Goal: Task Accomplishment & Management: Use online tool/utility

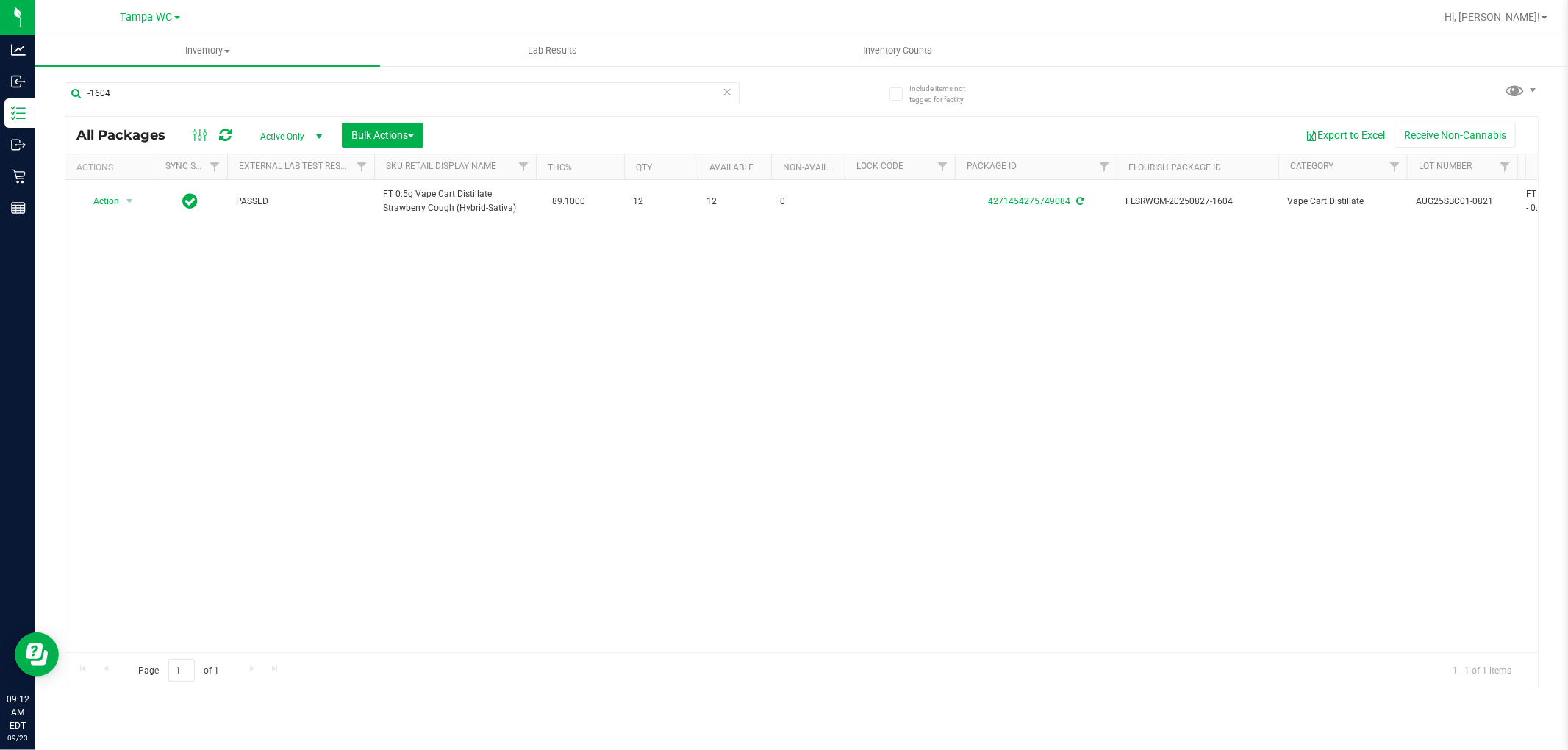
click at [729, 97] on icon at bounding box center [728, 91] width 10 height 17
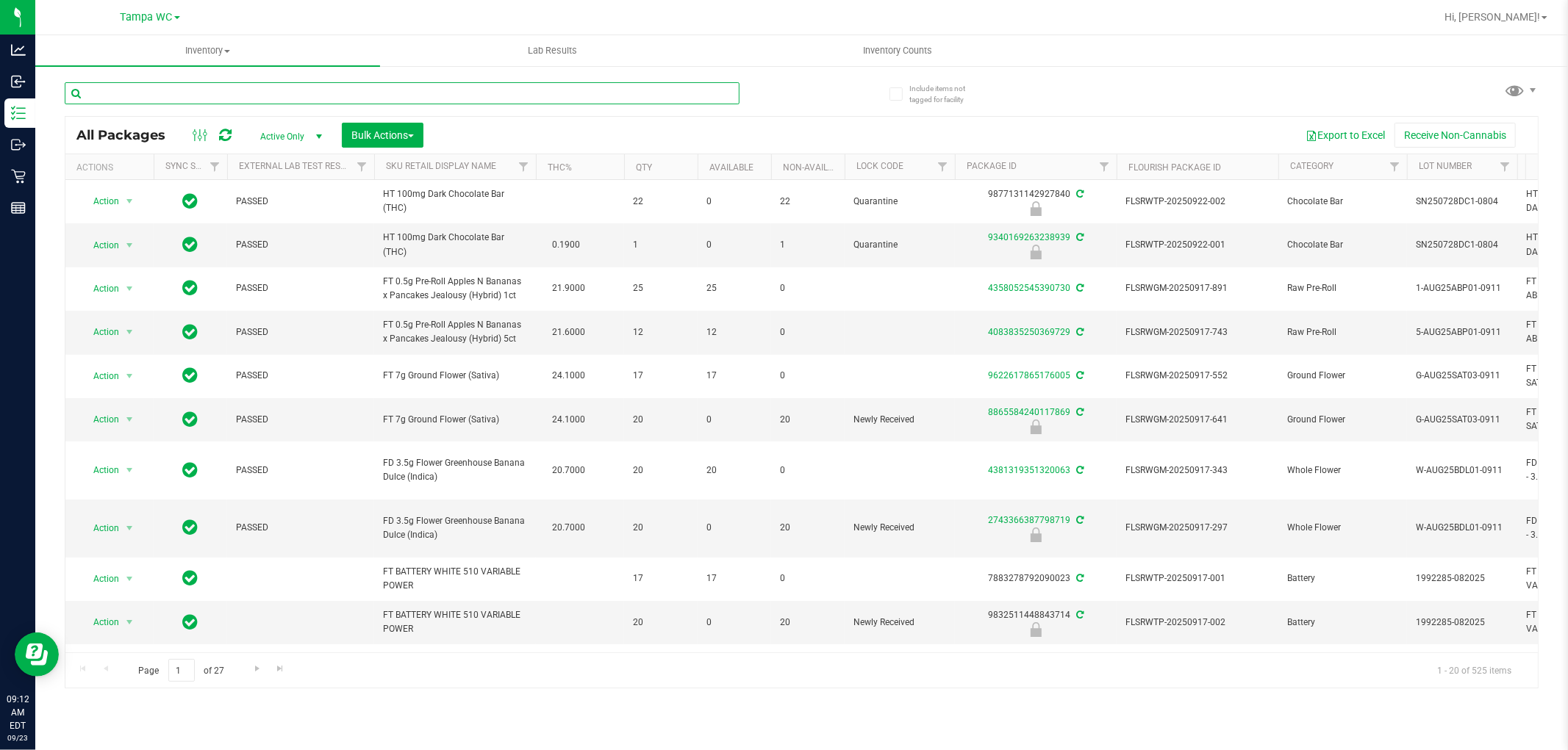
click at [498, 98] on input "text" at bounding box center [402, 93] width 675 height 22
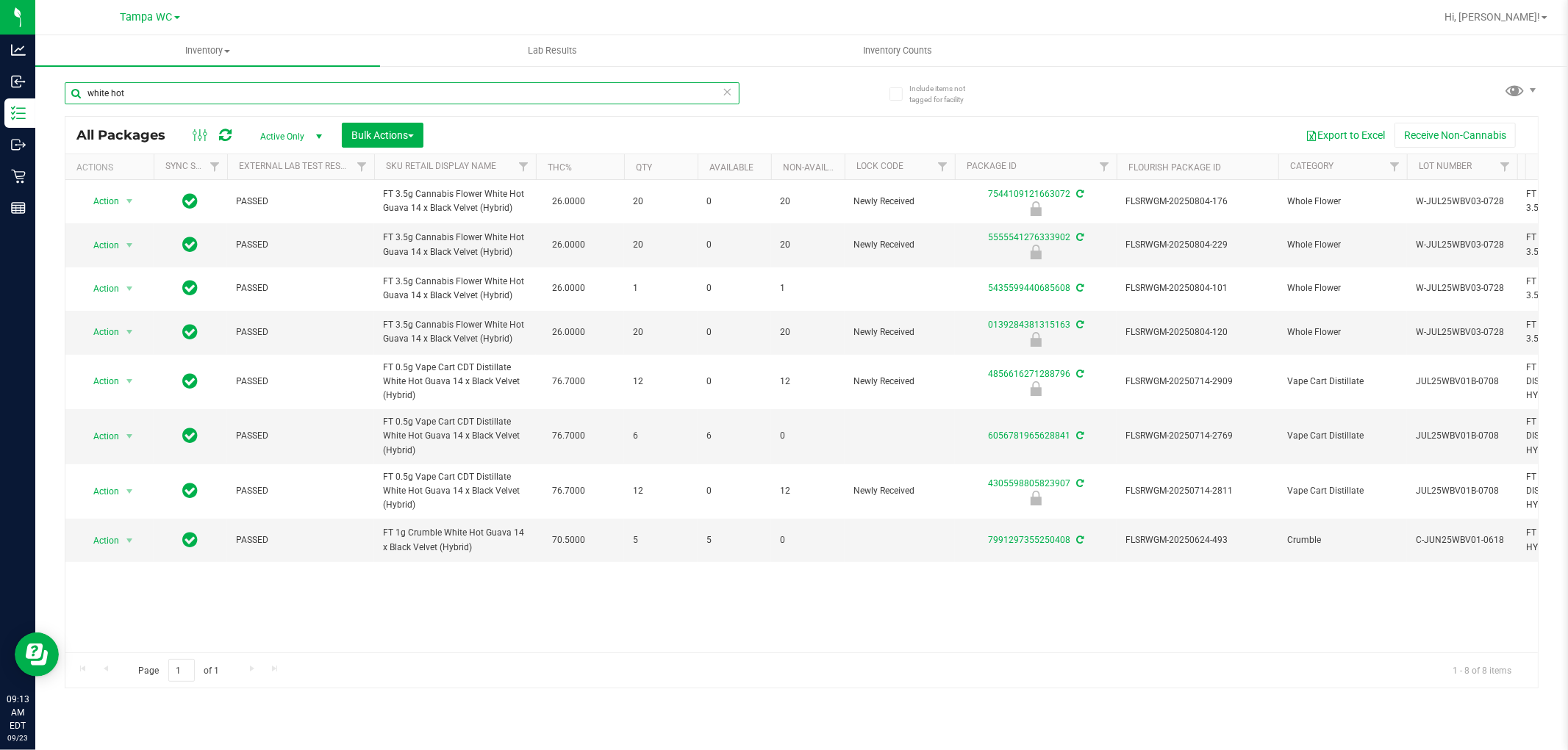
drag, startPoint x: 497, startPoint y: 96, endPoint x: 0, endPoint y: -15, distance: 509.2
click at [0, 0] on html "Analytics Inbound Inventory Outbound Retail Reports 09:13 AM EDT [DATE] 09/23 T…" at bounding box center [784, 375] width 1568 height 750
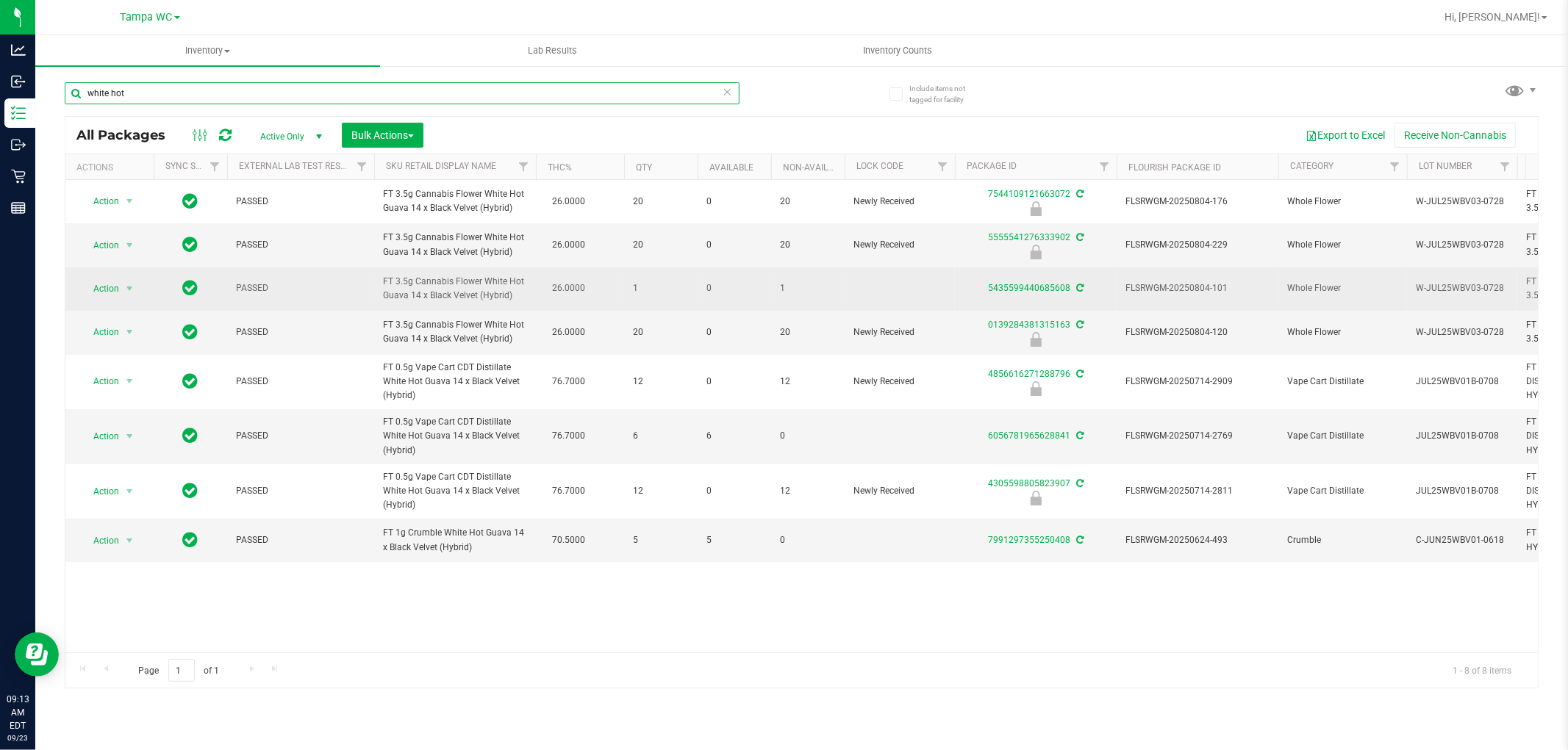
type input "="
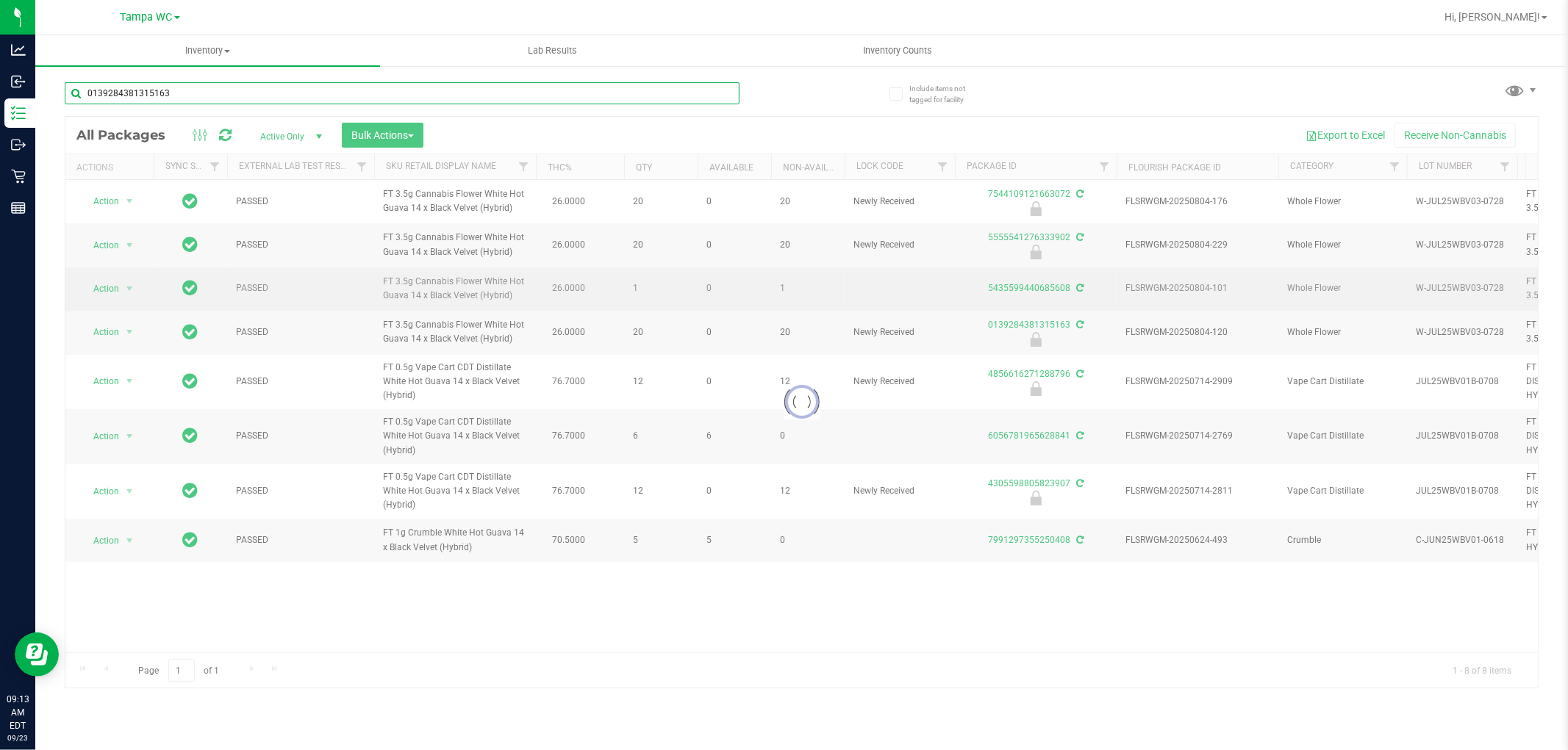
type input "0139284381315163"
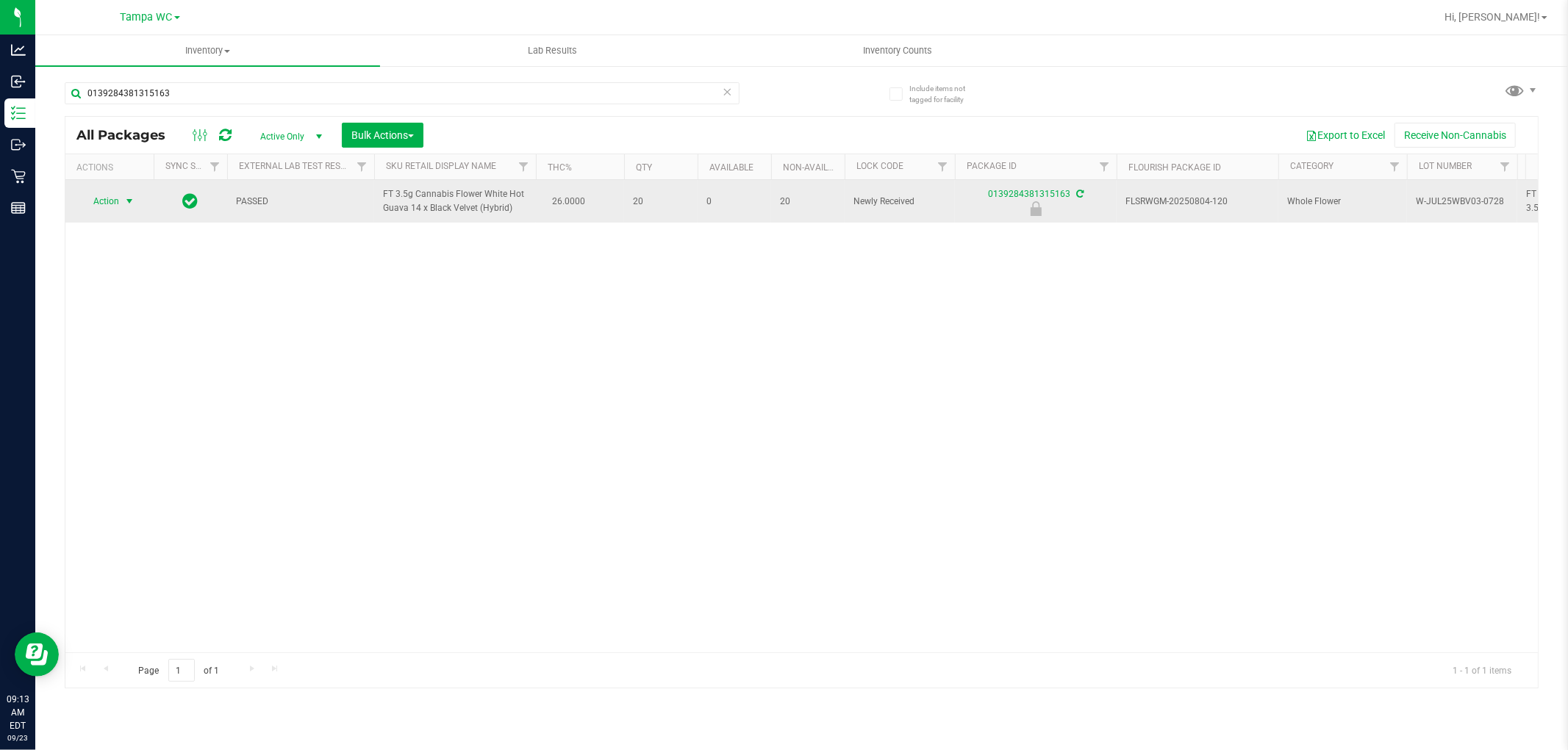
click at [115, 197] on span "Action" at bounding box center [100, 202] width 40 height 21
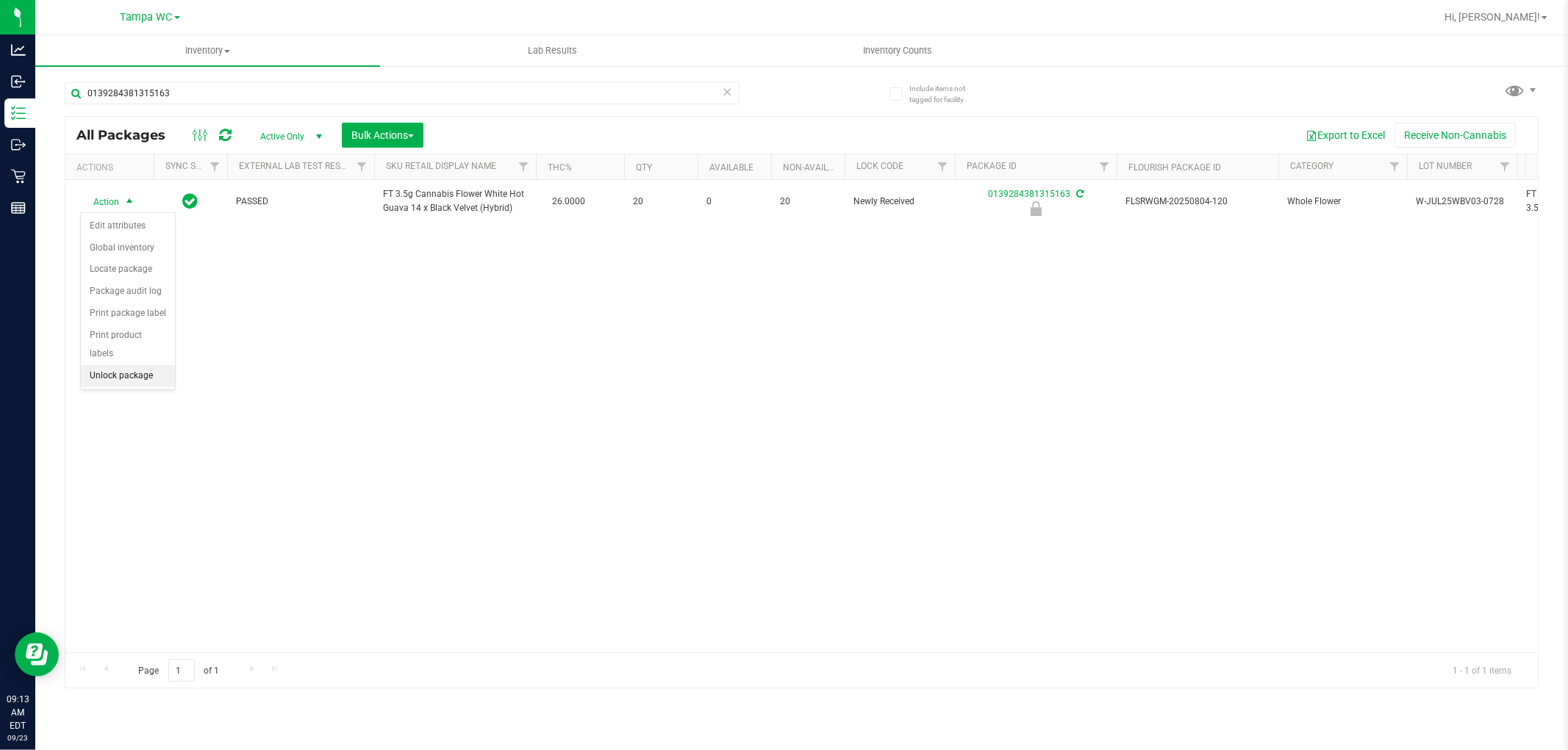
click at [142, 369] on li "Unlock package" at bounding box center [127, 375] width 94 height 22
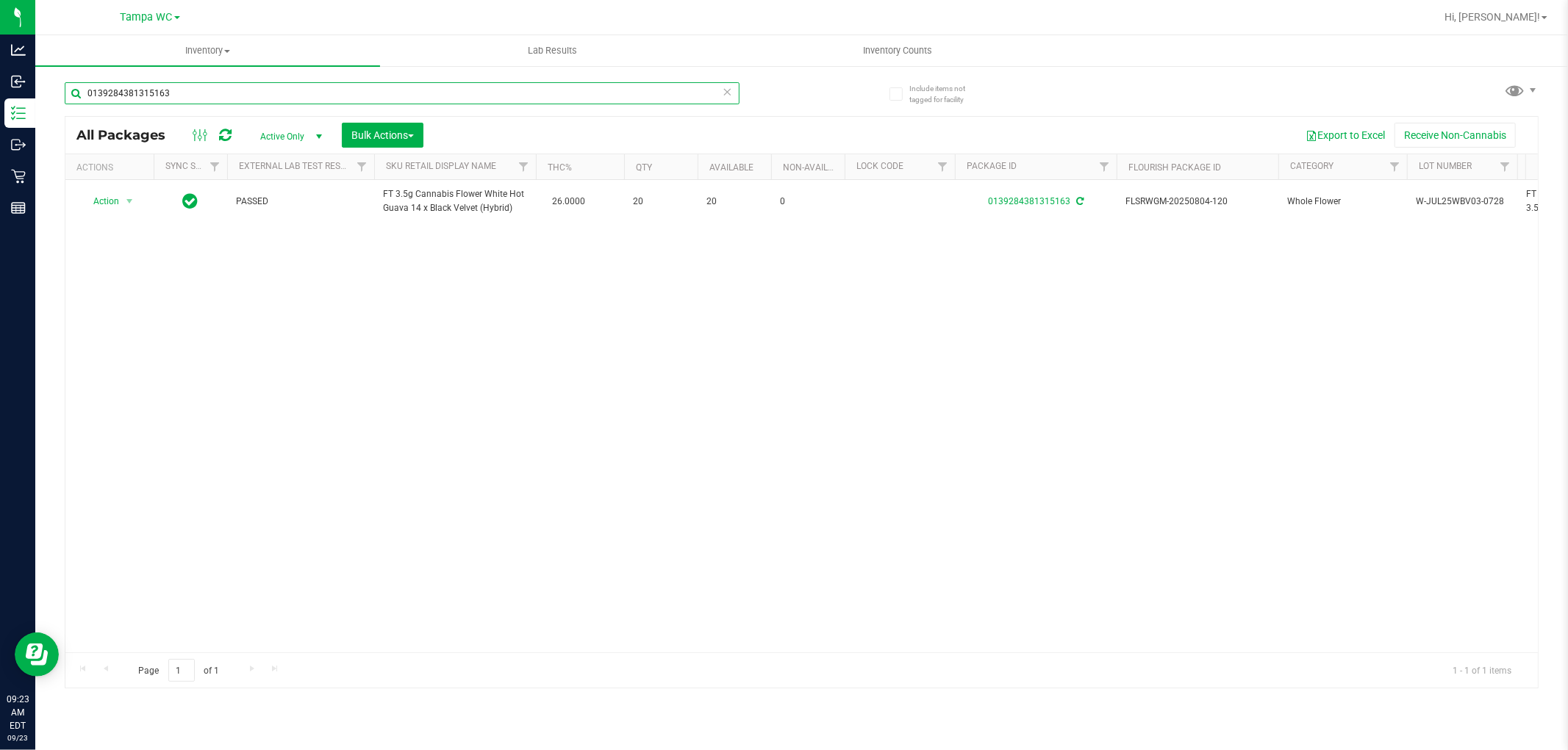
click at [223, 93] on input "0139284381315163" at bounding box center [402, 93] width 675 height 22
click at [223, 92] on input "0139284381315163" at bounding box center [402, 93] width 675 height 22
type input "3807855969399760"
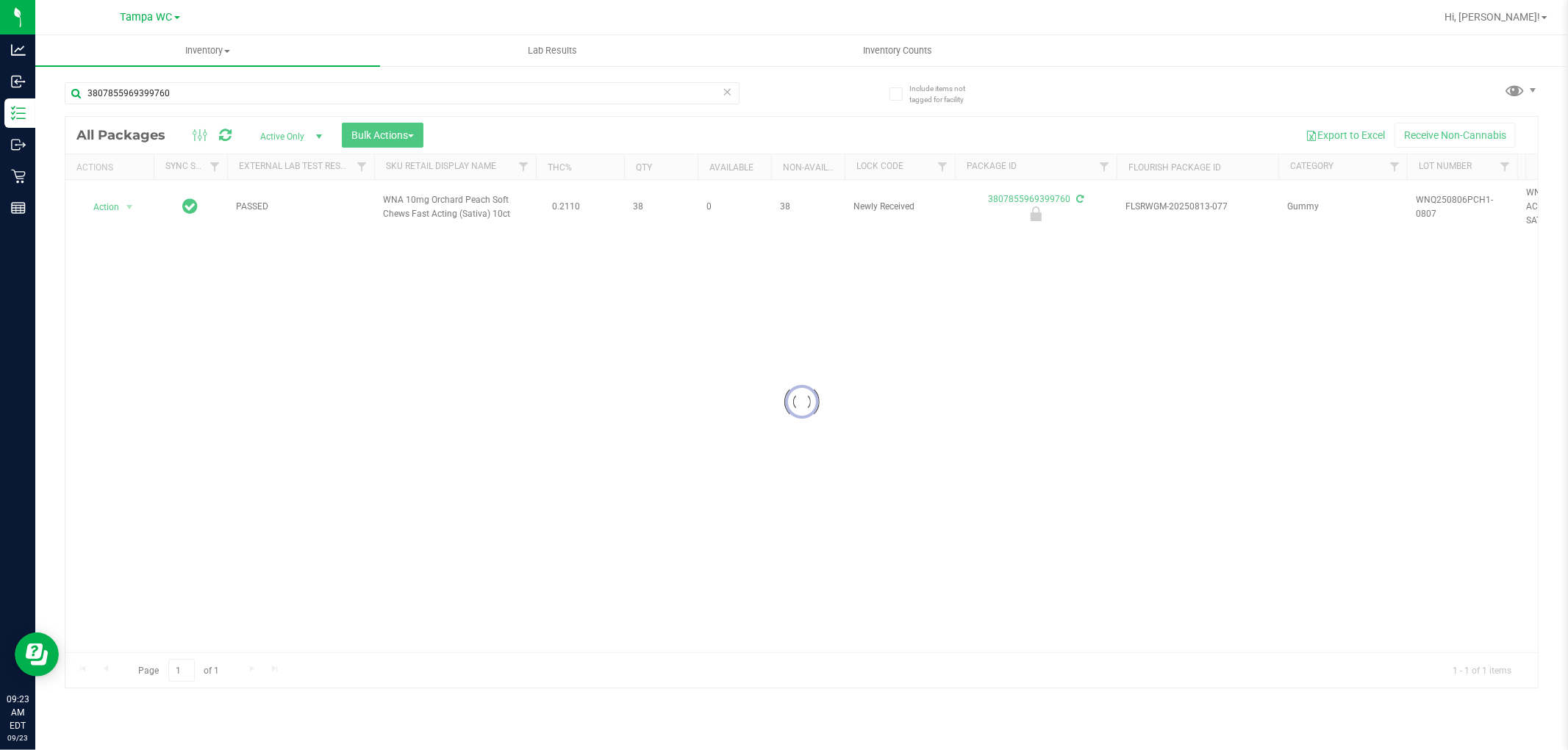
drag, startPoint x: 563, startPoint y: 349, endPoint x: 355, endPoint y: 370, distance: 209.1
click at [534, 349] on div at bounding box center [801, 402] width 1472 height 571
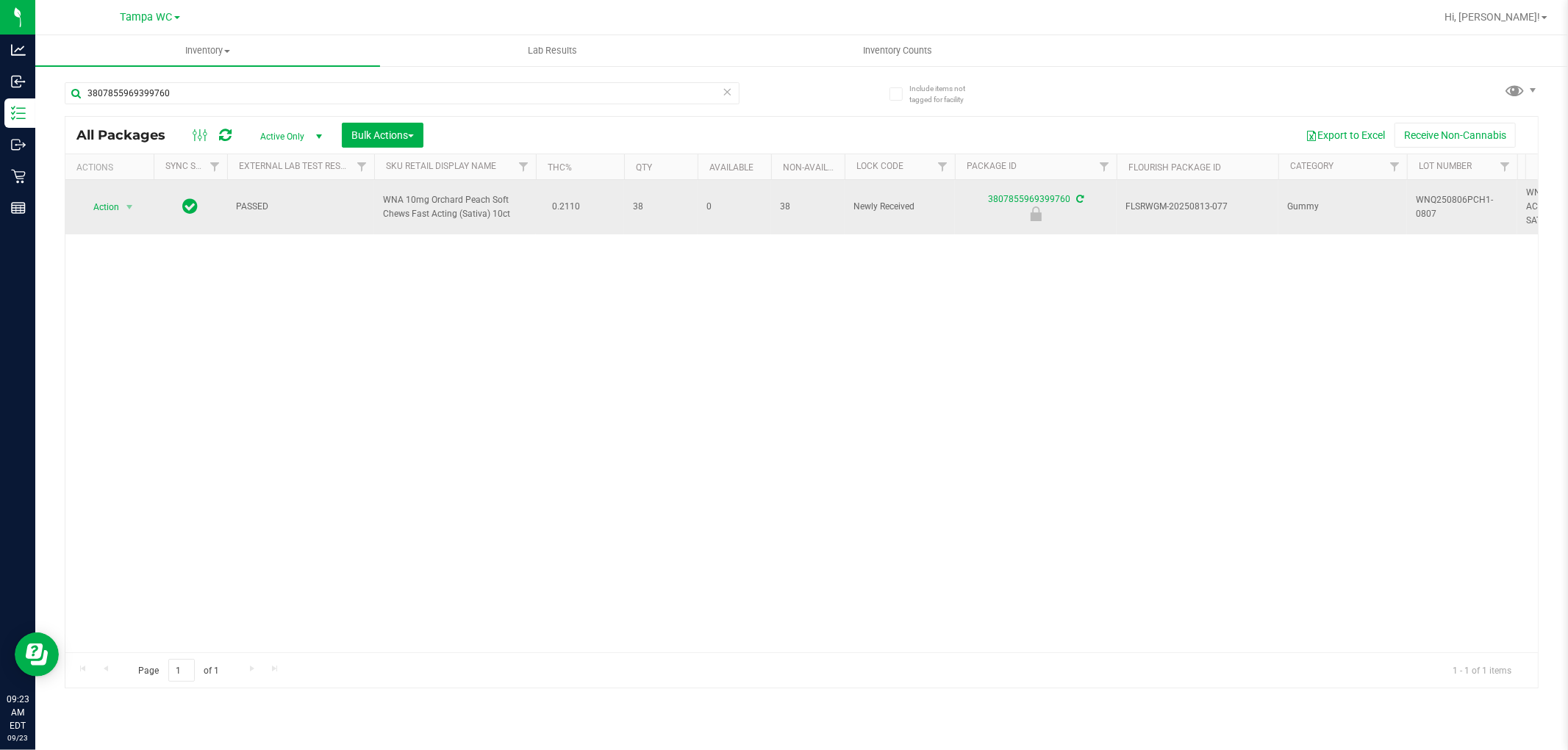
drag, startPoint x: 157, startPoint y: 231, endPoint x: 145, endPoint y: 214, distance: 20.8
click at [157, 230] on td at bounding box center [190, 207] width 74 height 54
click at [115, 204] on span "Action" at bounding box center [100, 208] width 40 height 21
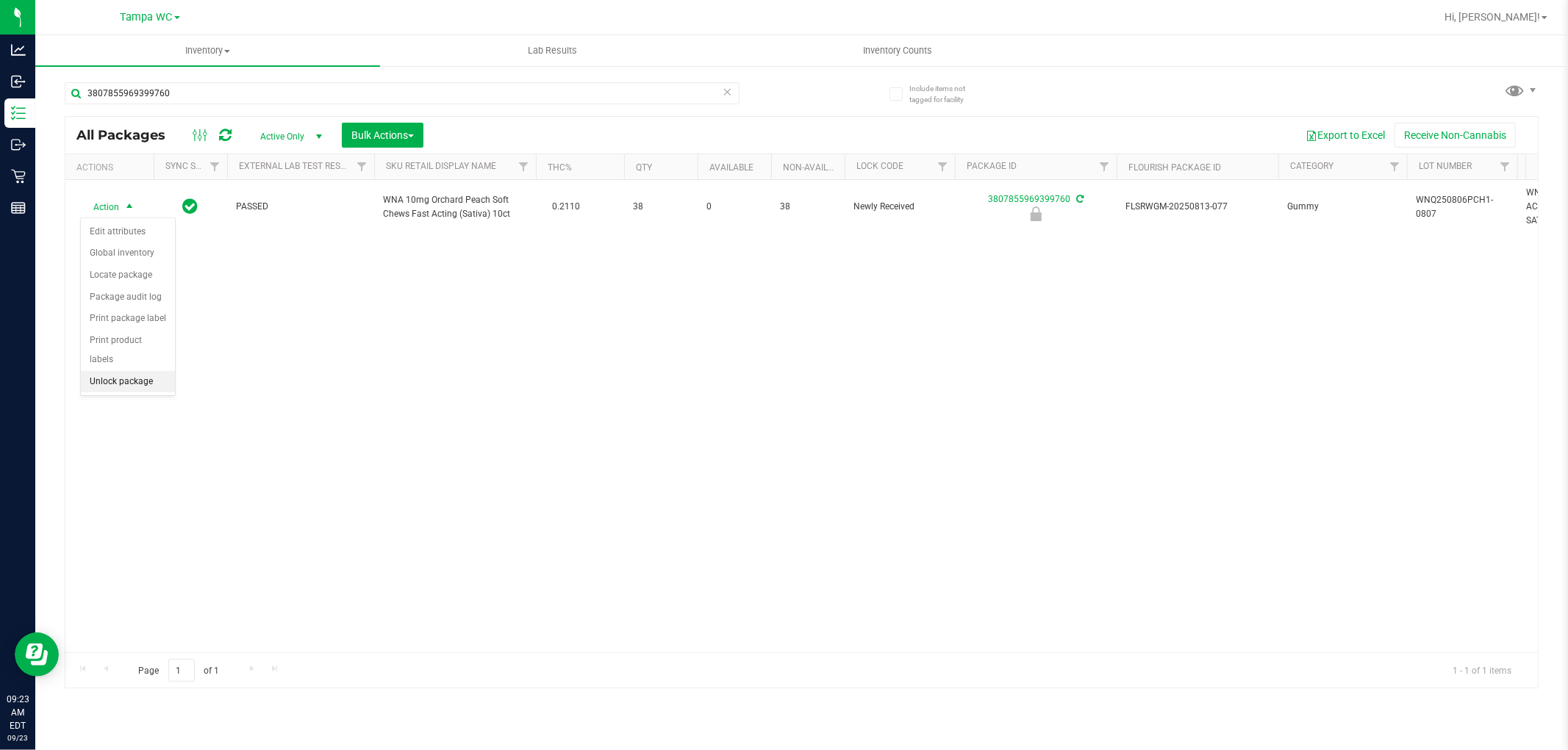
click at [126, 391] on li "Unlock package" at bounding box center [127, 381] width 94 height 22
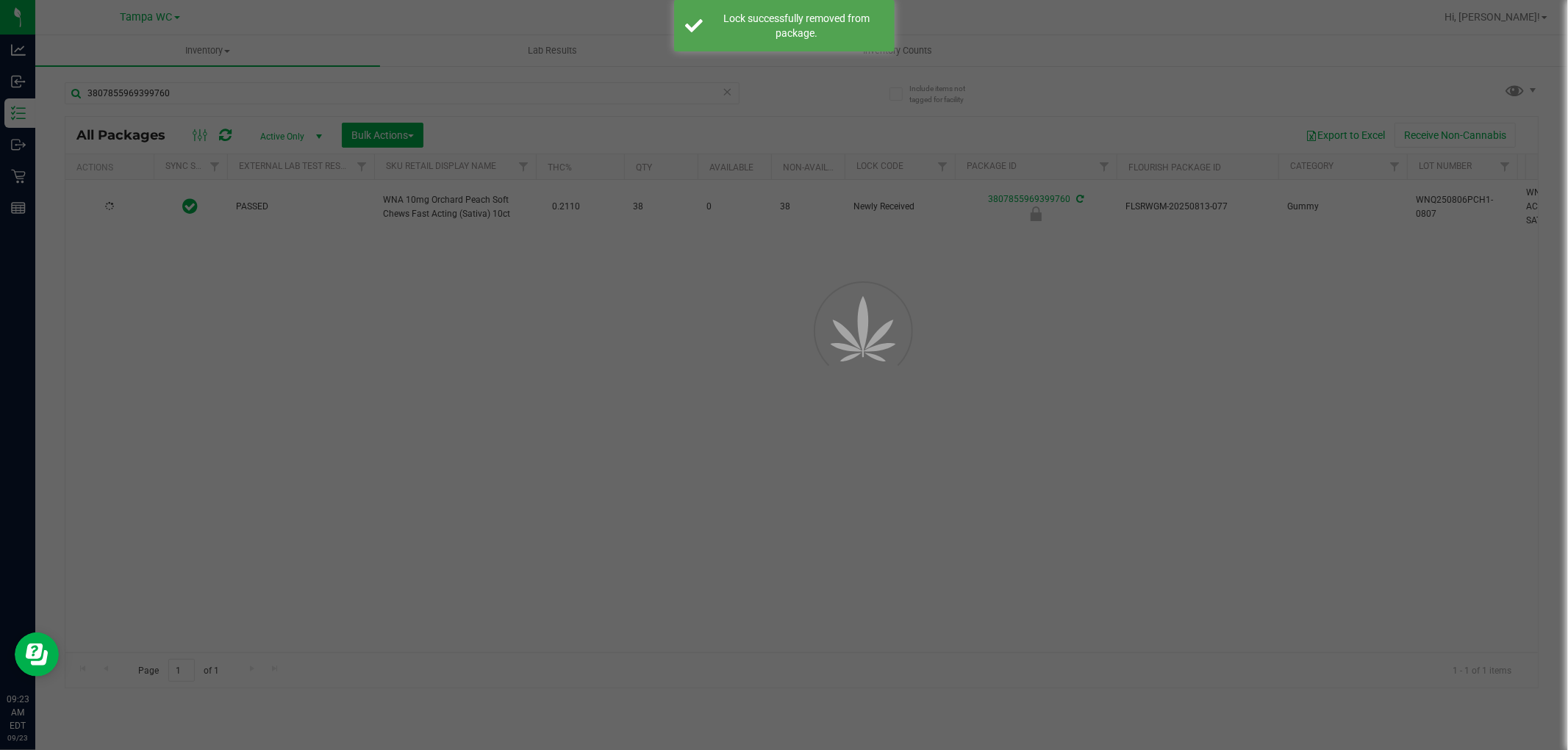
click at [309, 407] on div at bounding box center [784, 375] width 1568 height 750
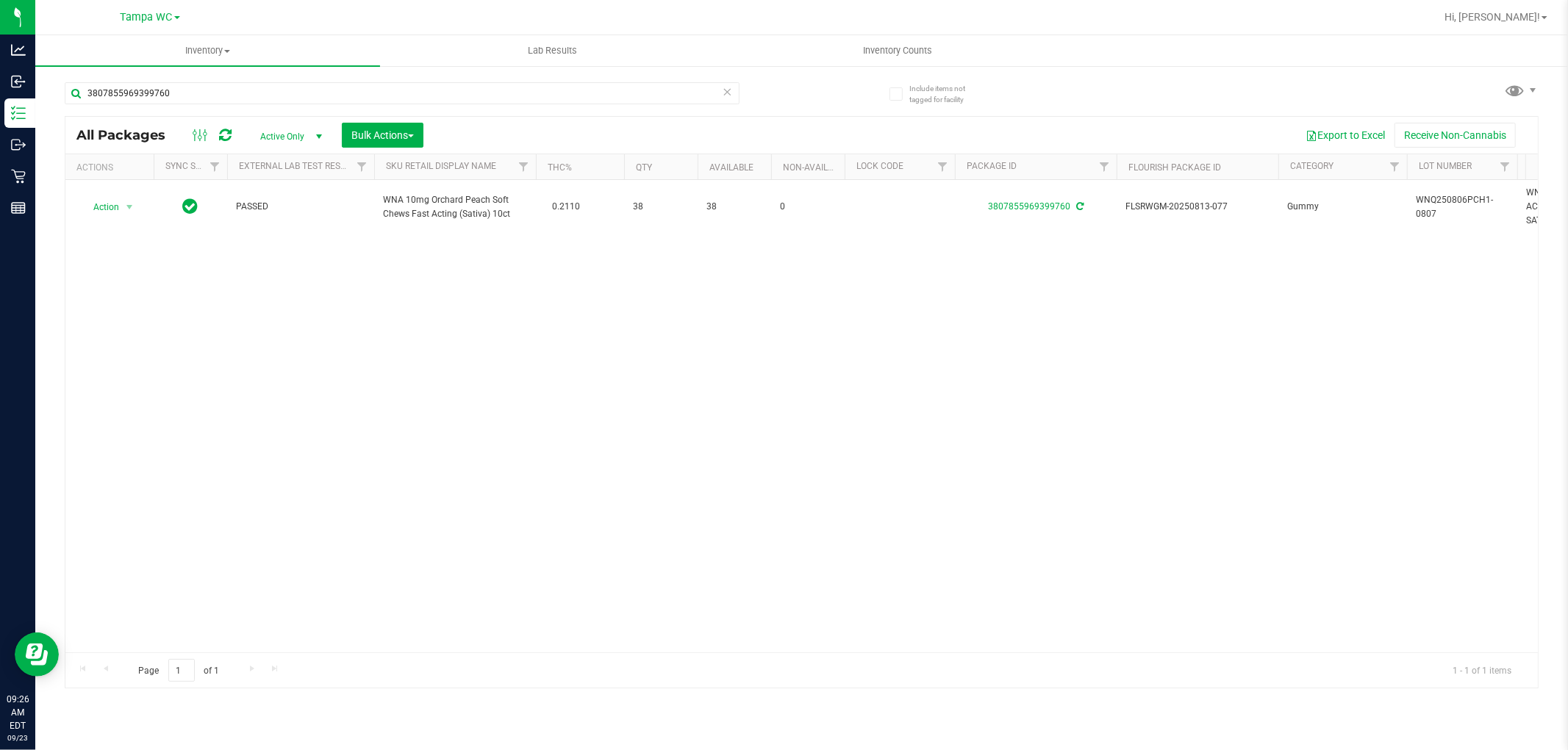
click at [724, 95] on icon at bounding box center [728, 91] width 10 height 17
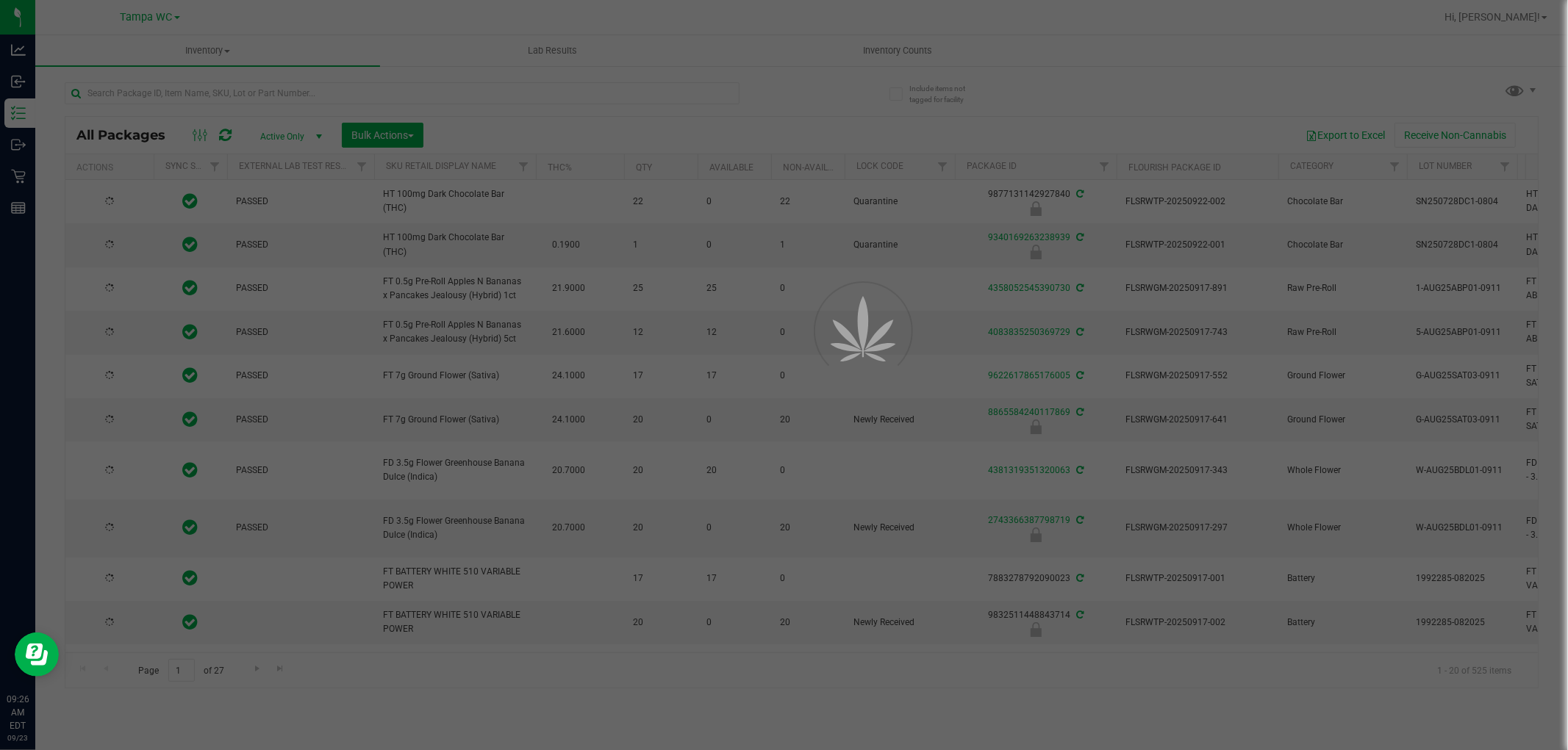
click at [397, 135] on div at bounding box center [784, 375] width 1568 height 750
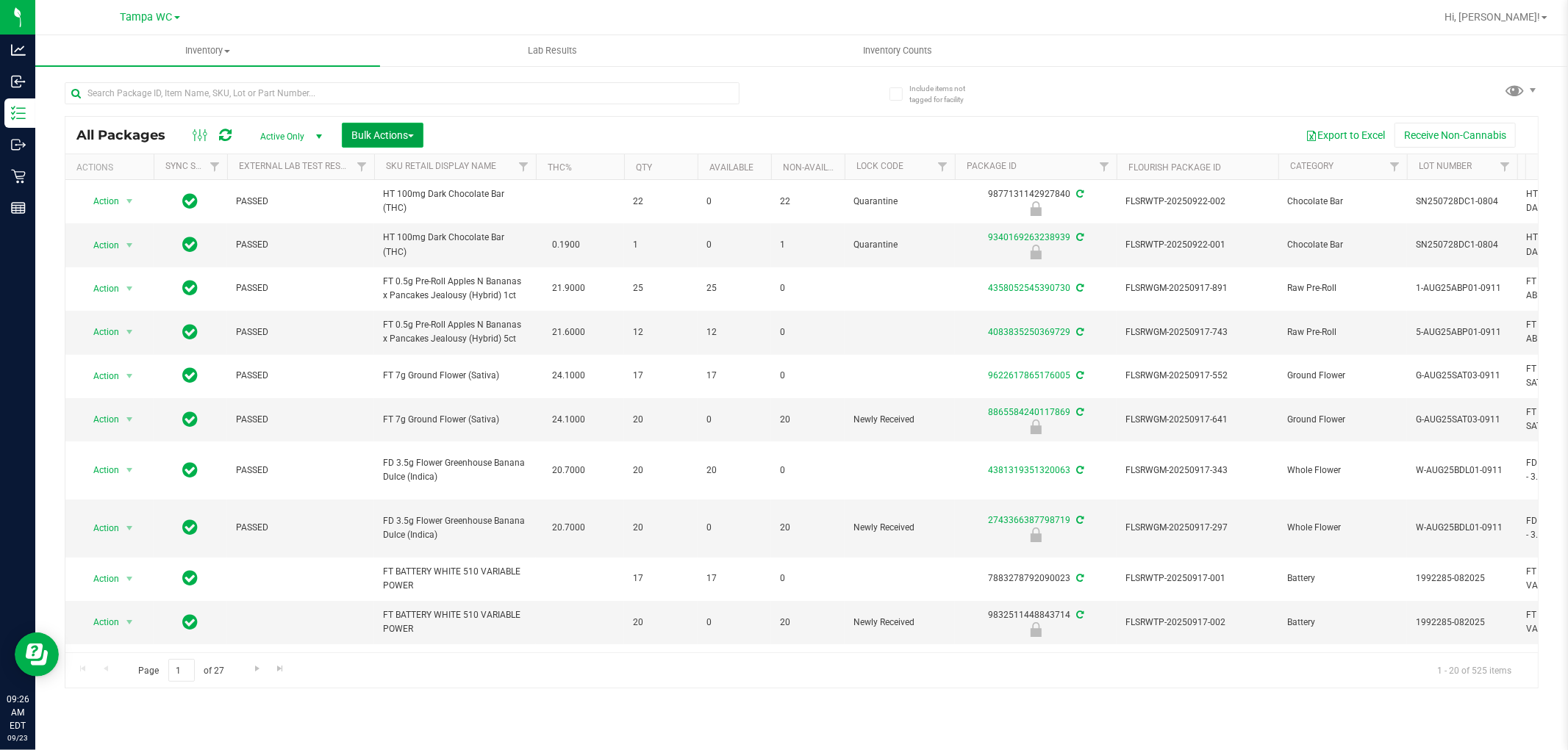
click at [404, 136] on span "Bulk Actions" at bounding box center [382, 135] width 62 height 12
click at [389, 276] on span "Lock/Unlock packages" at bounding box center [401, 277] width 100 height 12
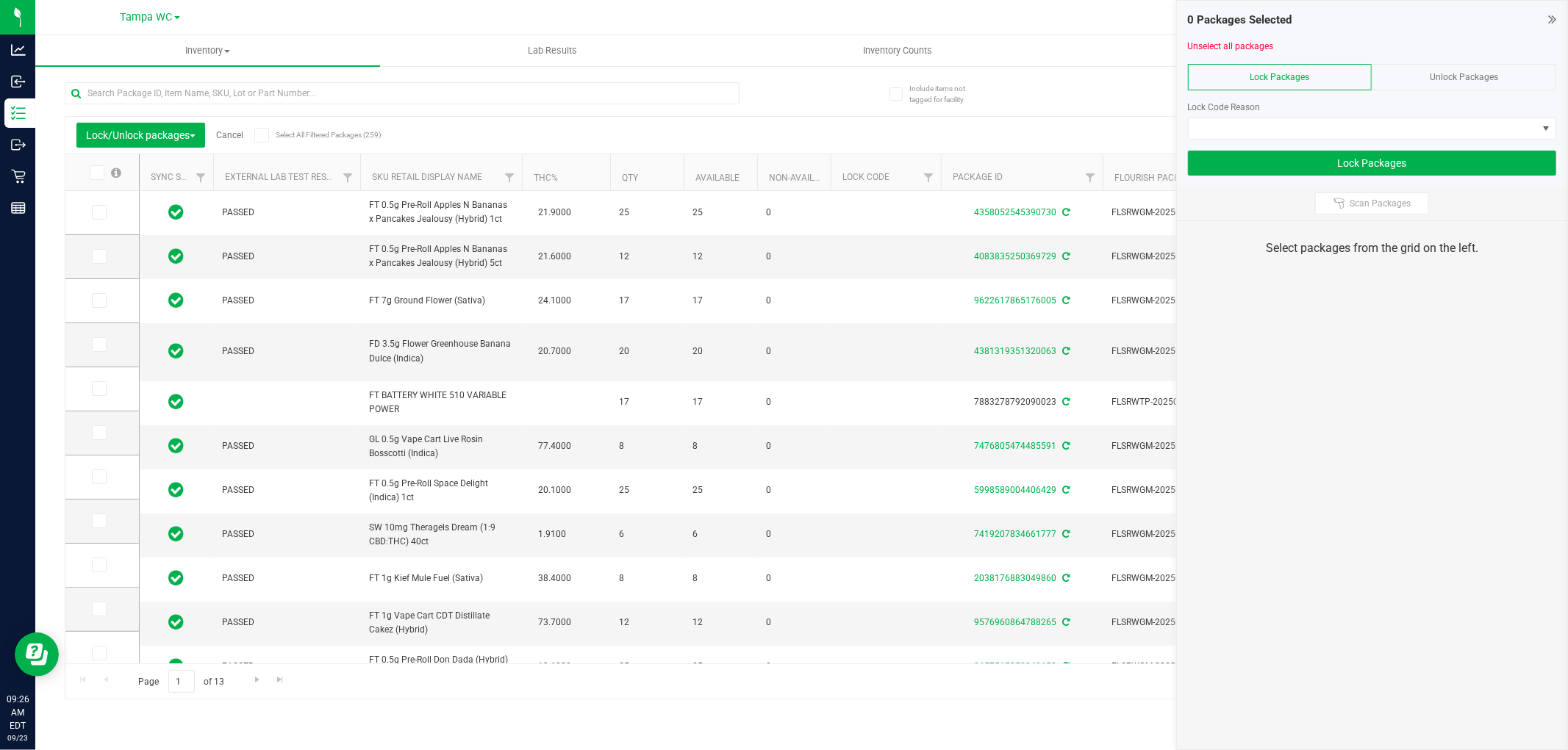
click at [1462, 79] on span "Unlock Packages" at bounding box center [1463, 77] width 68 height 10
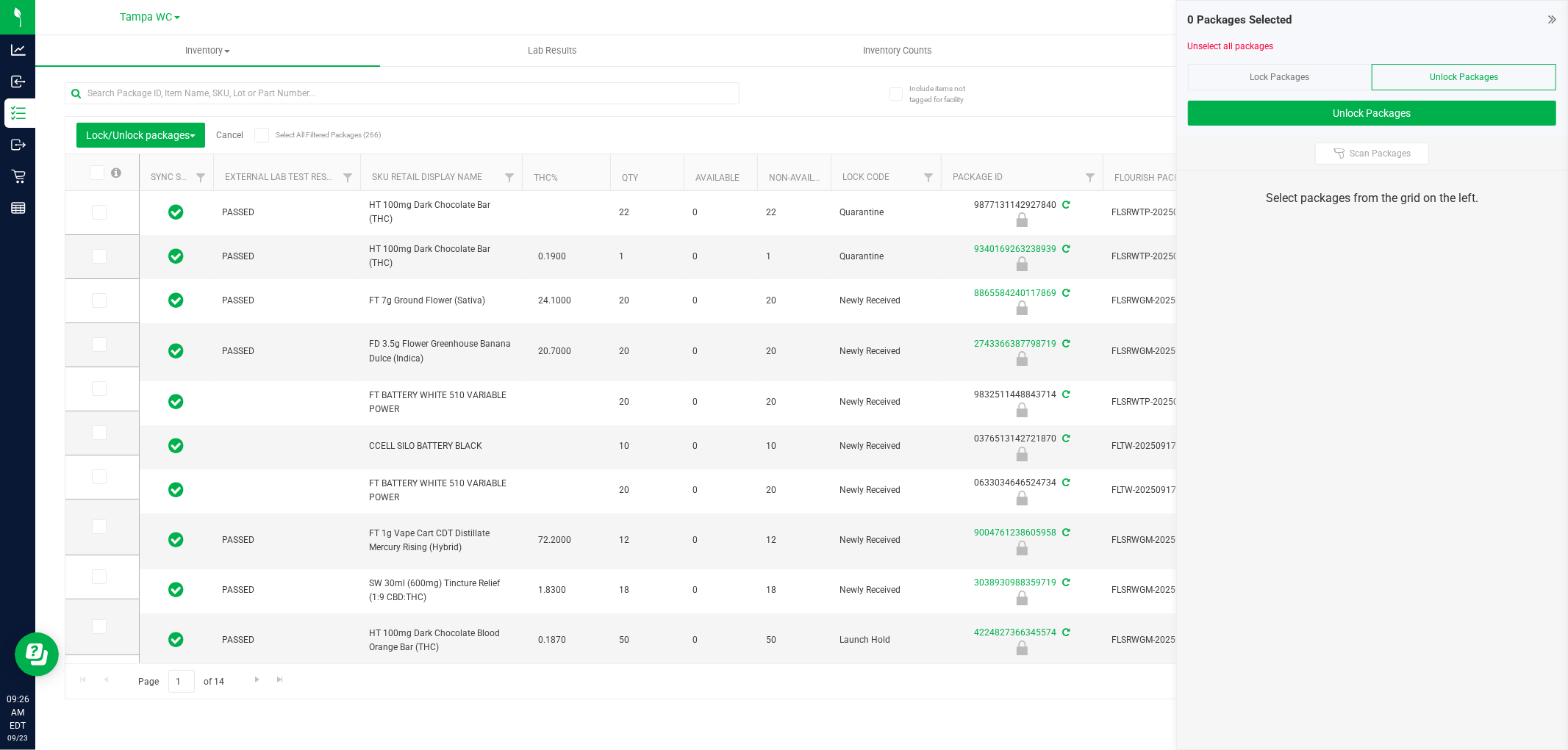
type input "[DATE]"
click at [1385, 158] on span "Scan Packages" at bounding box center [1380, 154] width 61 height 12
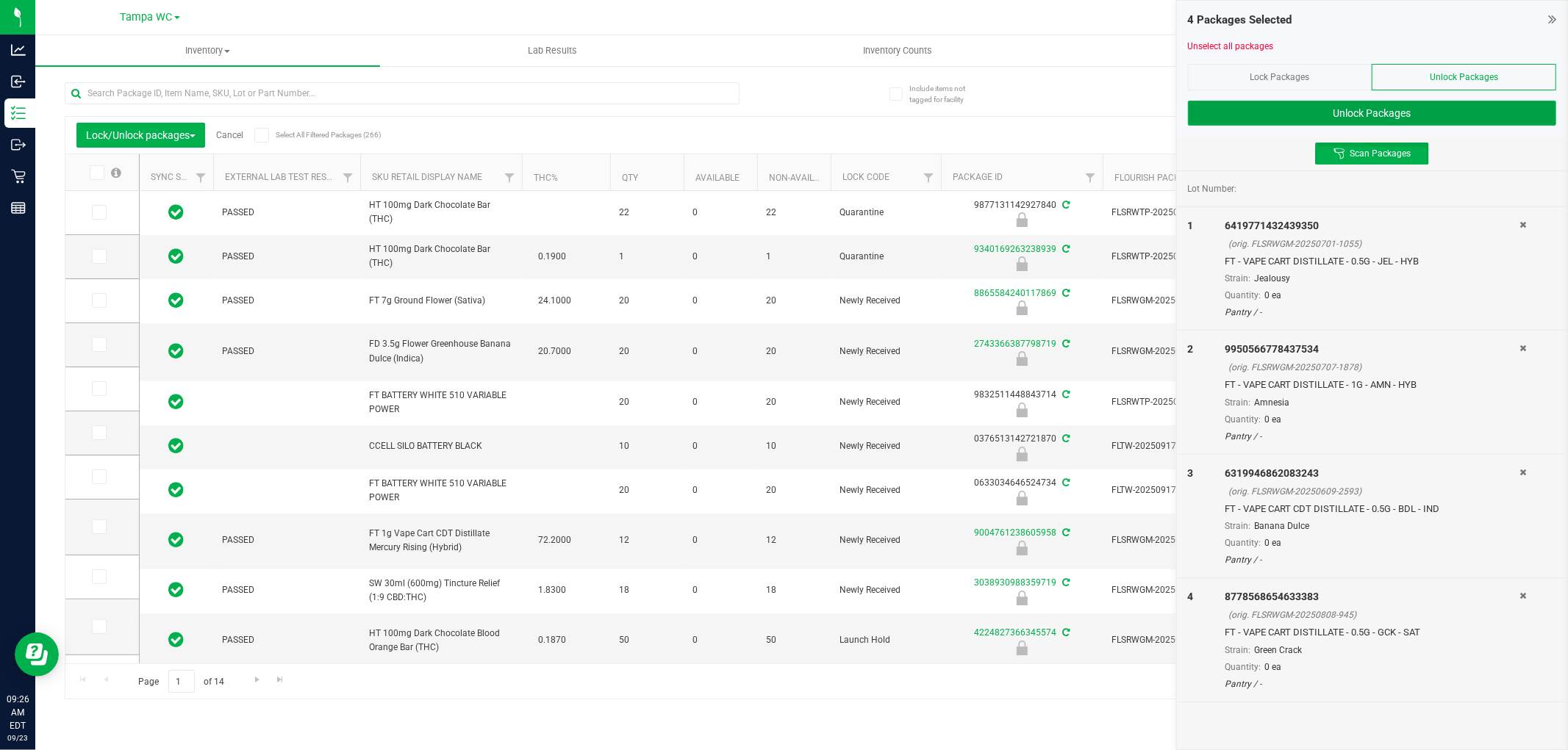
click at [1267, 118] on button "Unlock Packages" at bounding box center [1372, 112] width 369 height 25
